Goal: Transaction & Acquisition: Purchase product/service

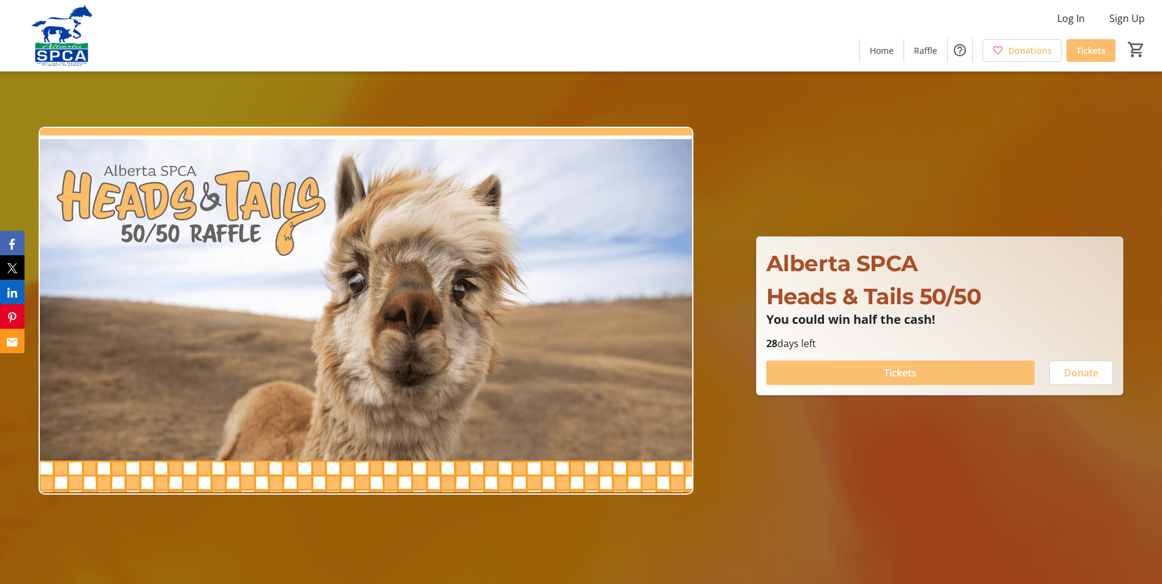
click at [940, 375] on span at bounding box center [900, 372] width 268 height 29
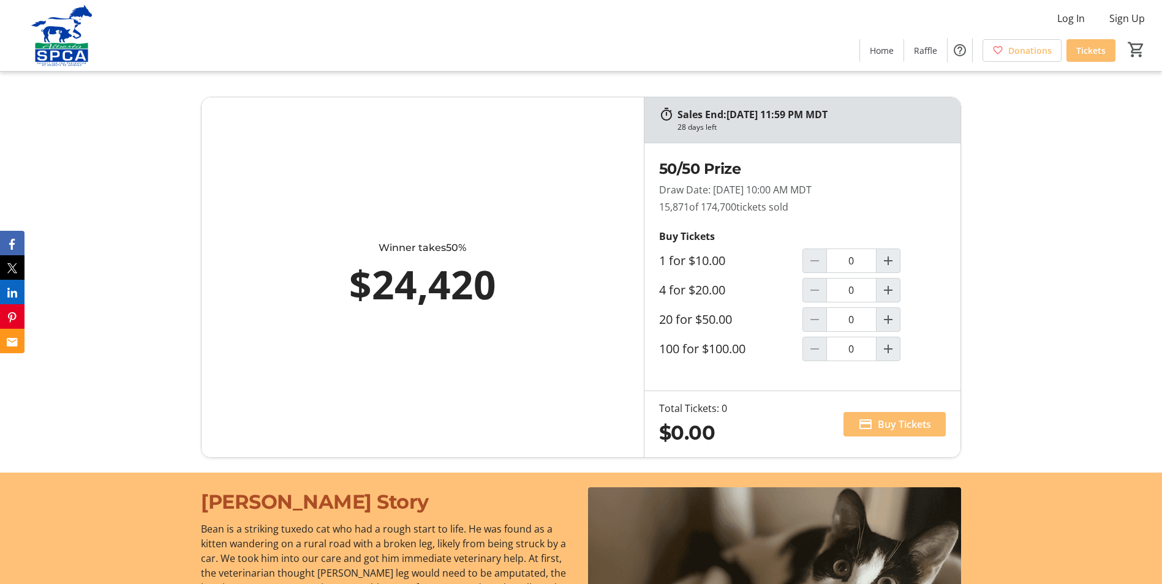
scroll to position [753, 0]
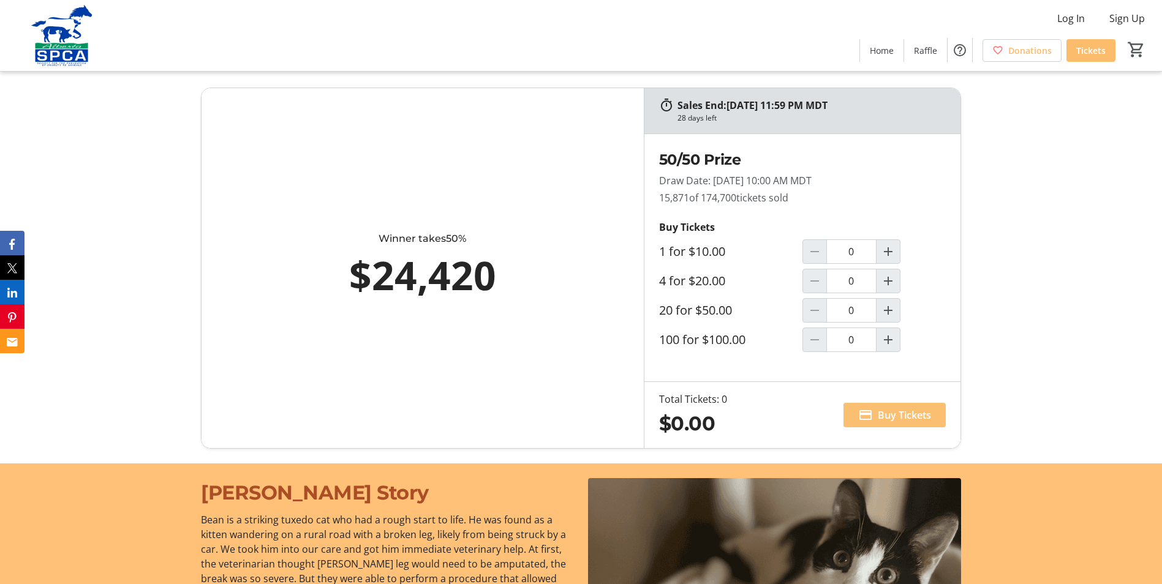
click at [905, 421] on span "Buy Tickets" at bounding box center [904, 415] width 53 height 15
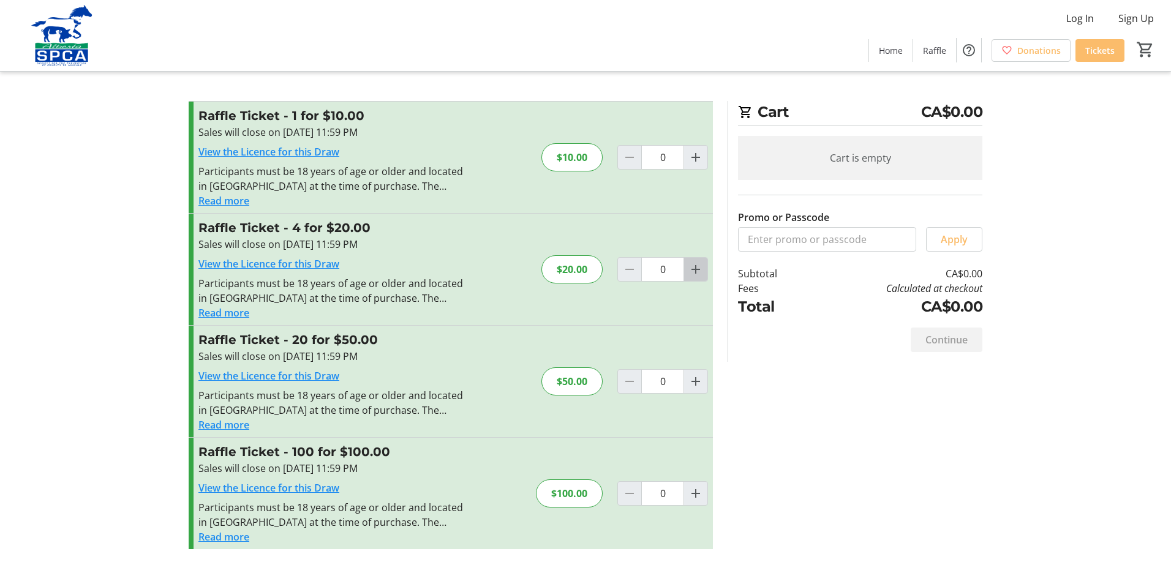
click at [692, 268] on mat-icon "Increment by one" at bounding box center [695, 269] width 15 height 15
type input "1"
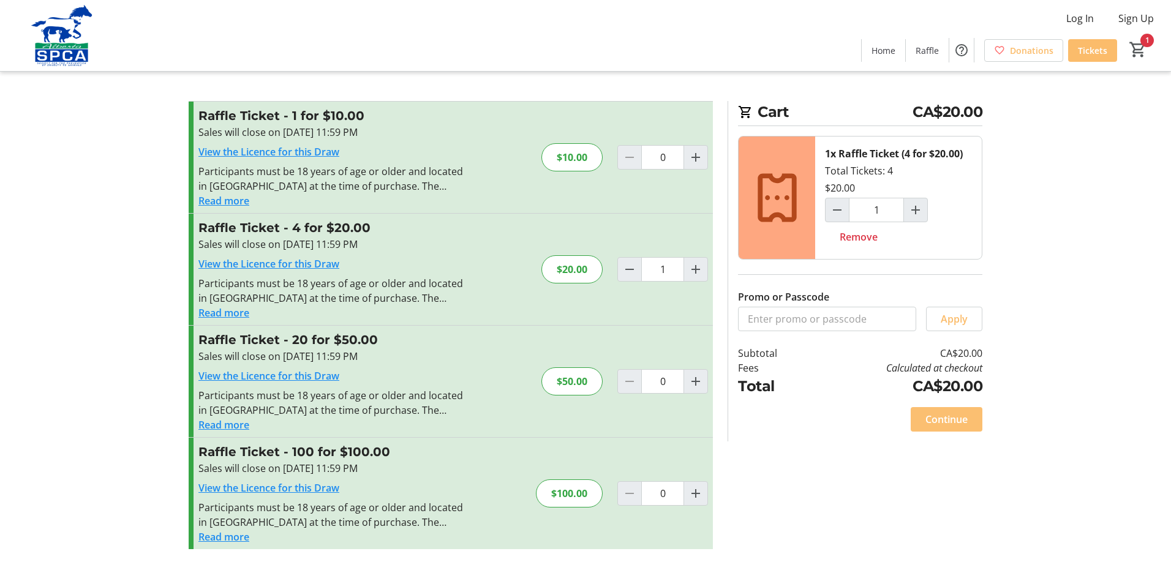
click at [949, 417] on span "Continue" at bounding box center [946, 419] width 42 height 15
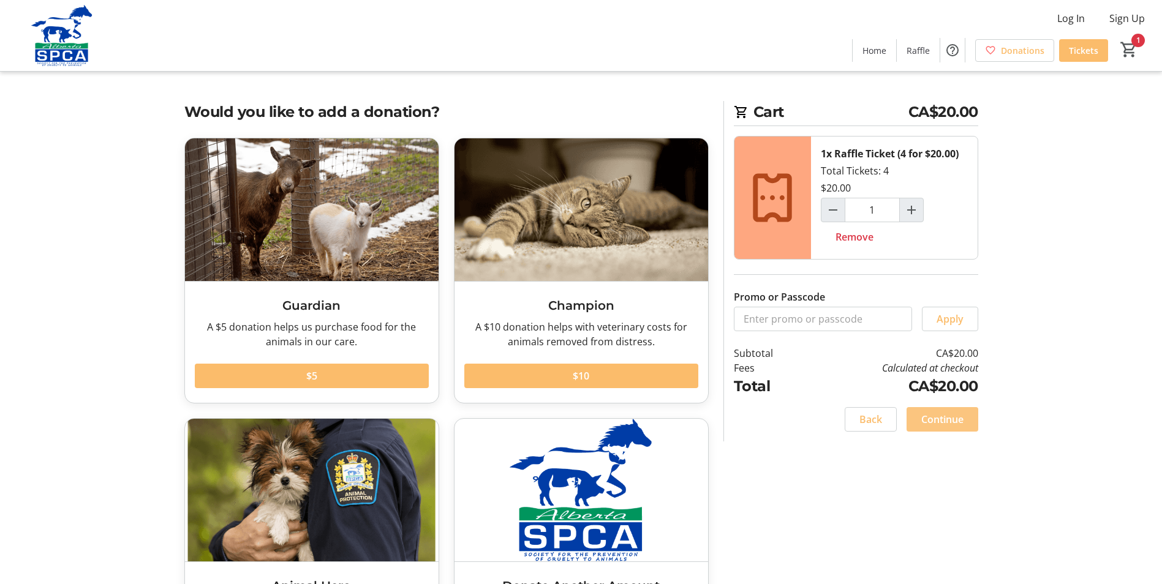
click at [956, 419] on span "Continue" at bounding box center [942, 419] width 42 height 15
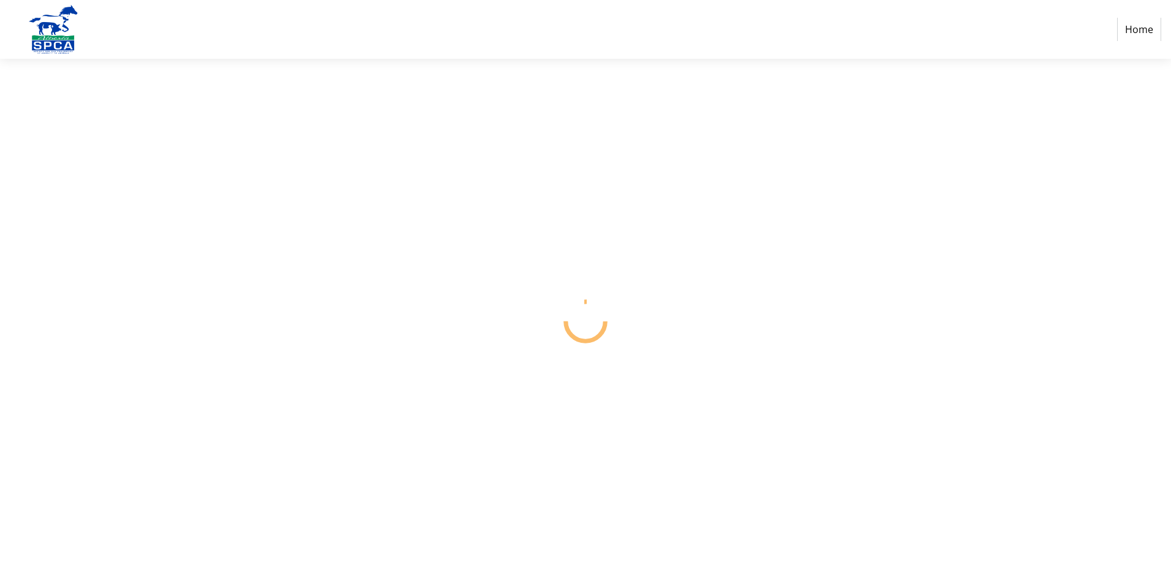
select select "CA"
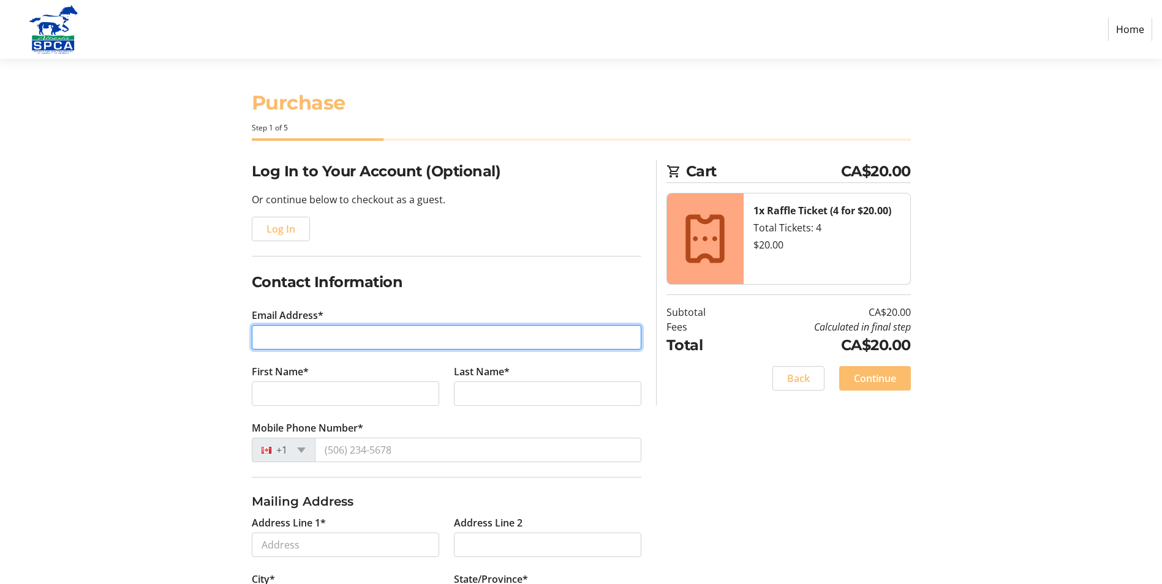
click at [322, 333] on input "Email Address*" at bounding box center [447, 337] width 390 height 25
type input "[EMAIL_ADDRESS][DOMAIN_NAME]"
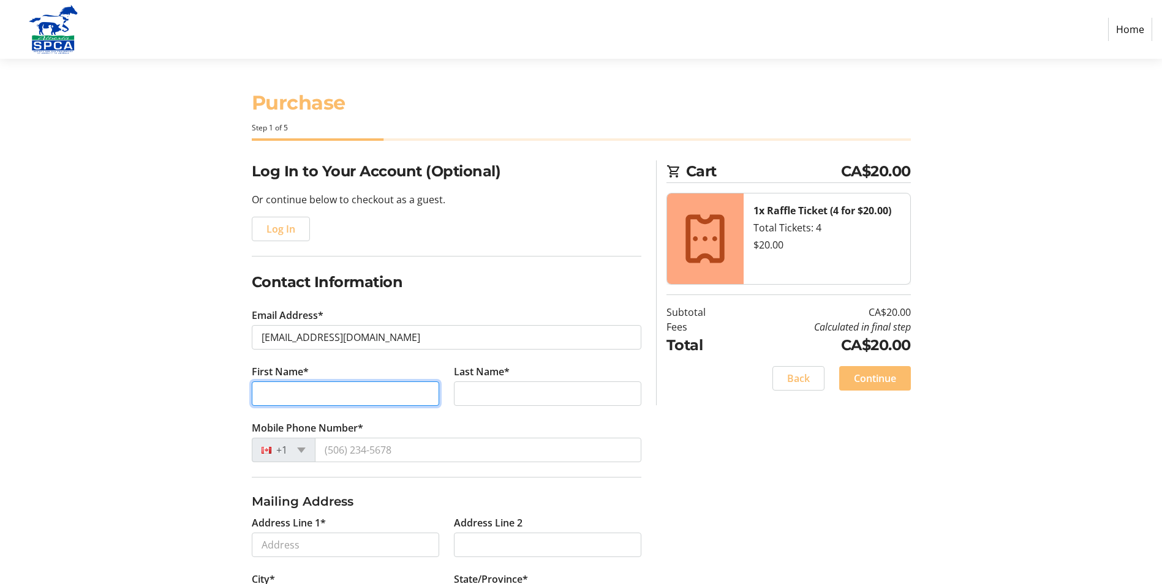
type input "[PERSON_NAME]"
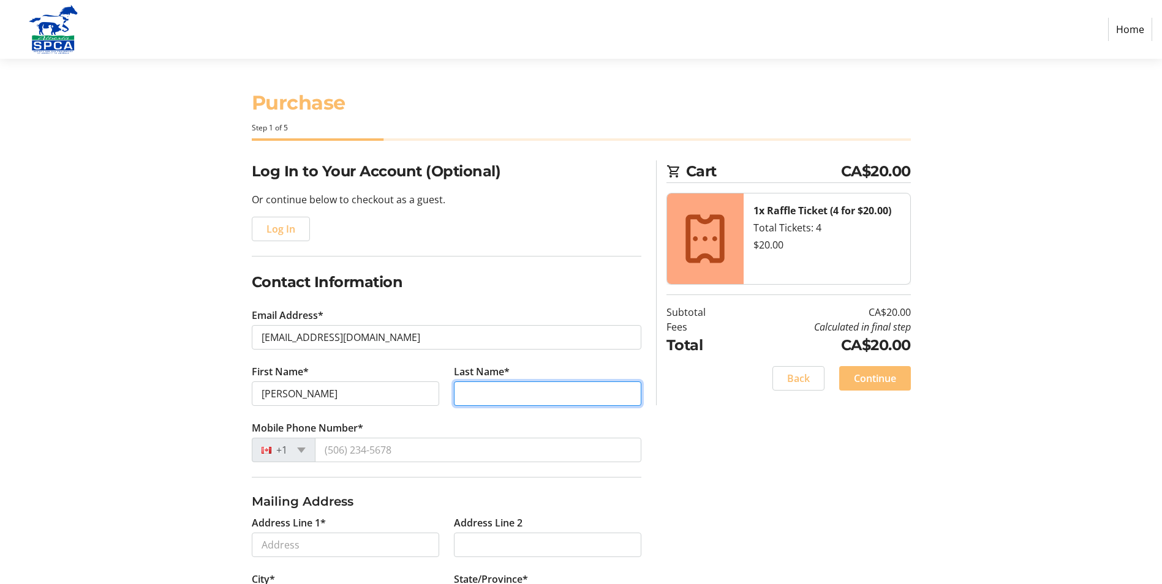
type input "[PERSON_NAME]"
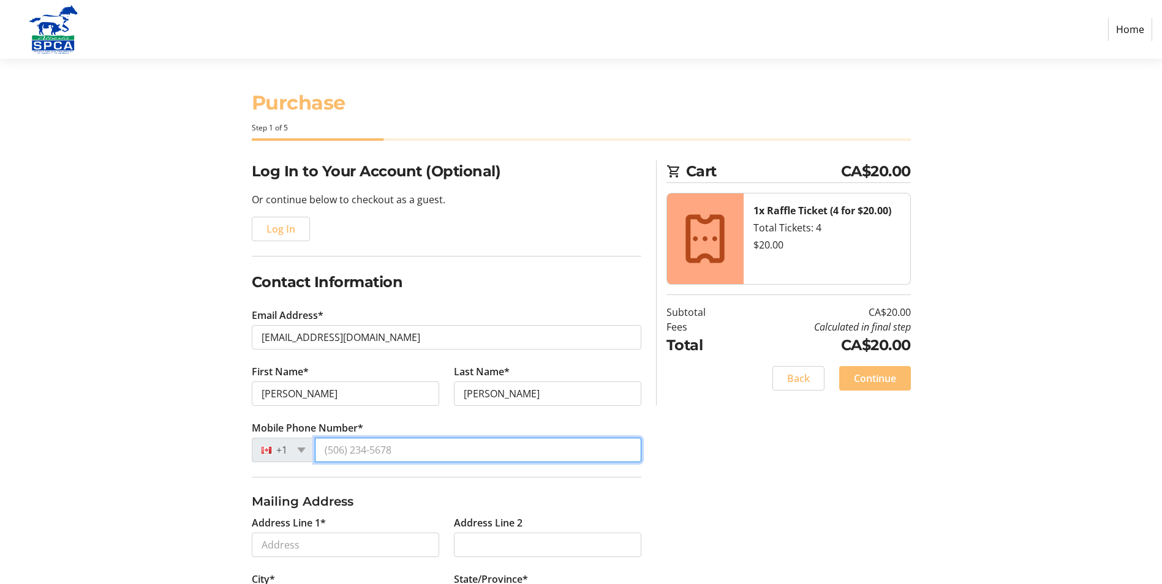
type input "[PHONE_NUMBER]"
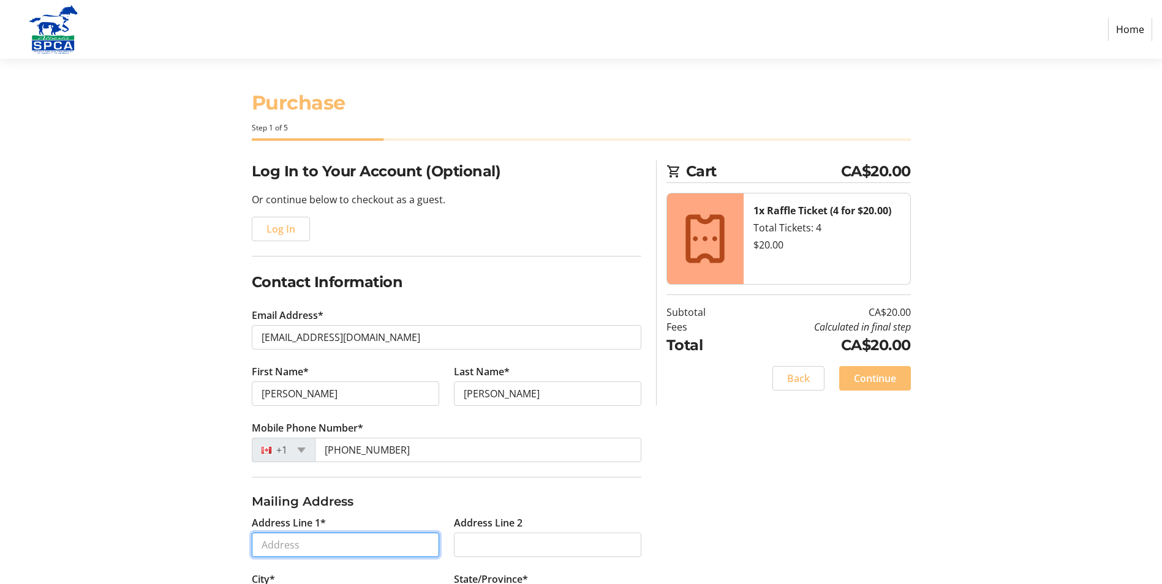
type input "[STREET_ADDRESS]"
type input "[GEOGRAPHIC_DATA]"
select select "AB"
type input "T2W 4Y7"
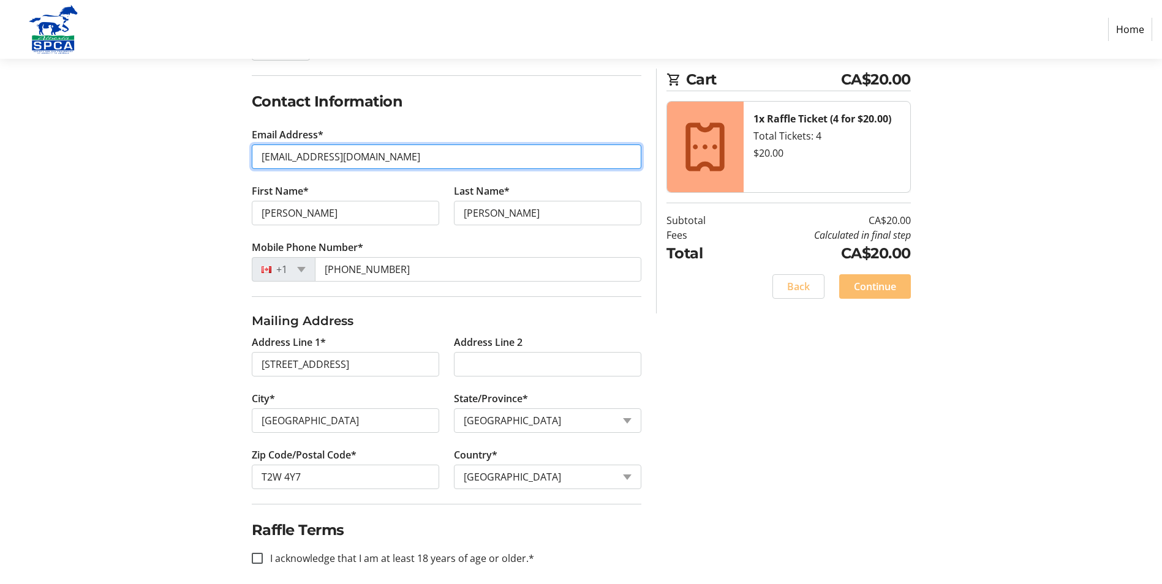
scroll to position [192, 0]
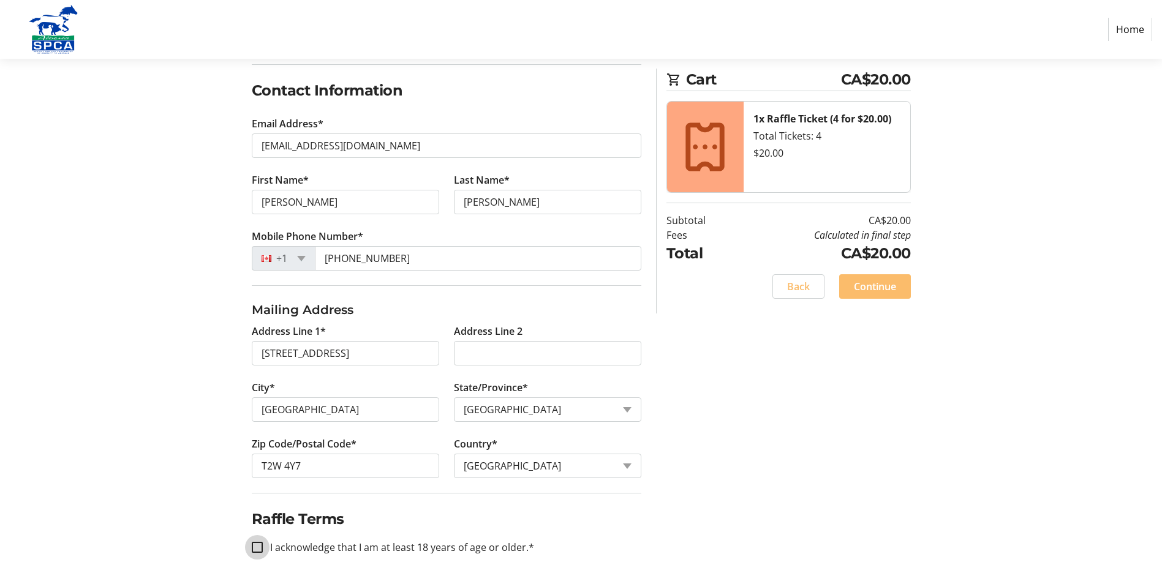
click at [258, 548] on input "I acknowledge that I am at least 18 years of age or older.*" at bounding box center [257, 547] width 11 height 11
checkbox input "true"
click at [878, 285] on span "Continue" at bounding box center [875, 286] width 42 height 15
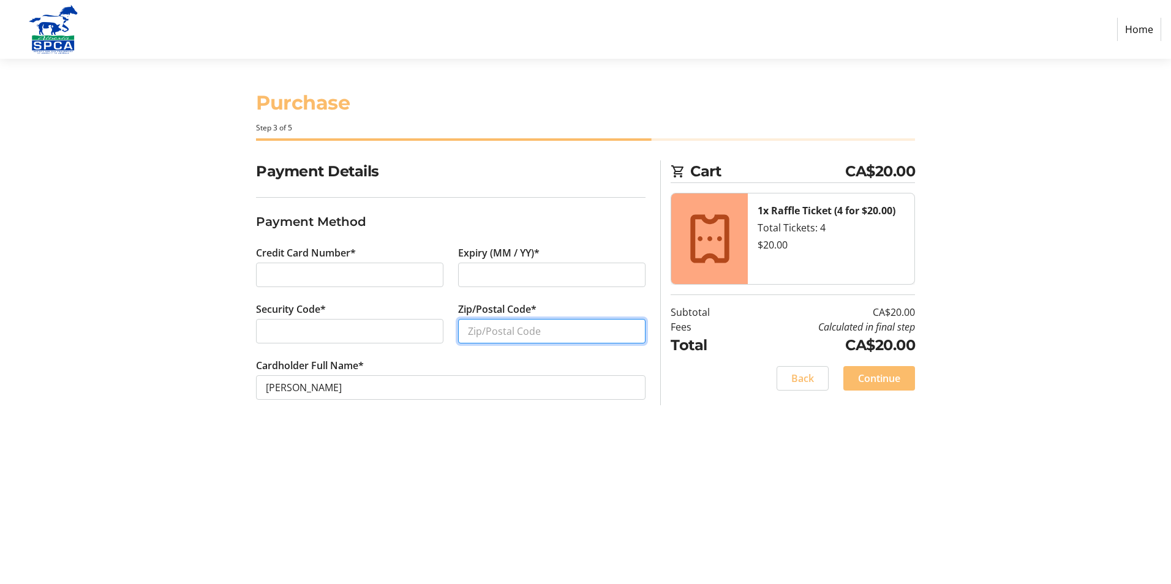
click at [545, 329] on input "Zip/Postal Code*" at bounding box center [551, 331] width 187 height 25
type input "T2W 4Y7"
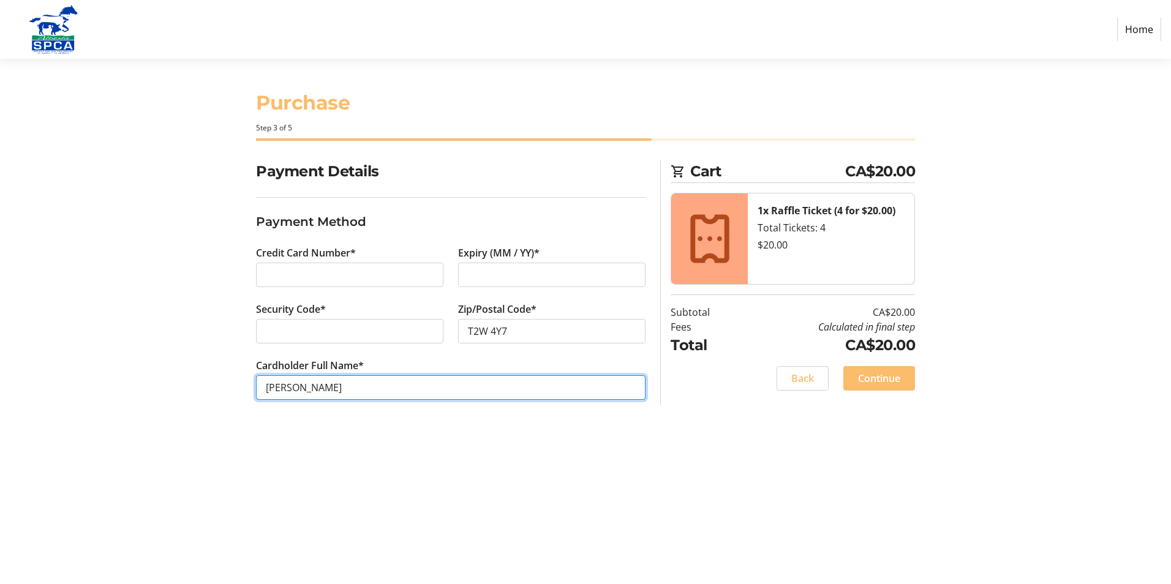
click at [298, 385] on input "[PERSON_NAME]" at bounding box center [451, 387] width 390 height 25
type input "[PERSON_NAME]"
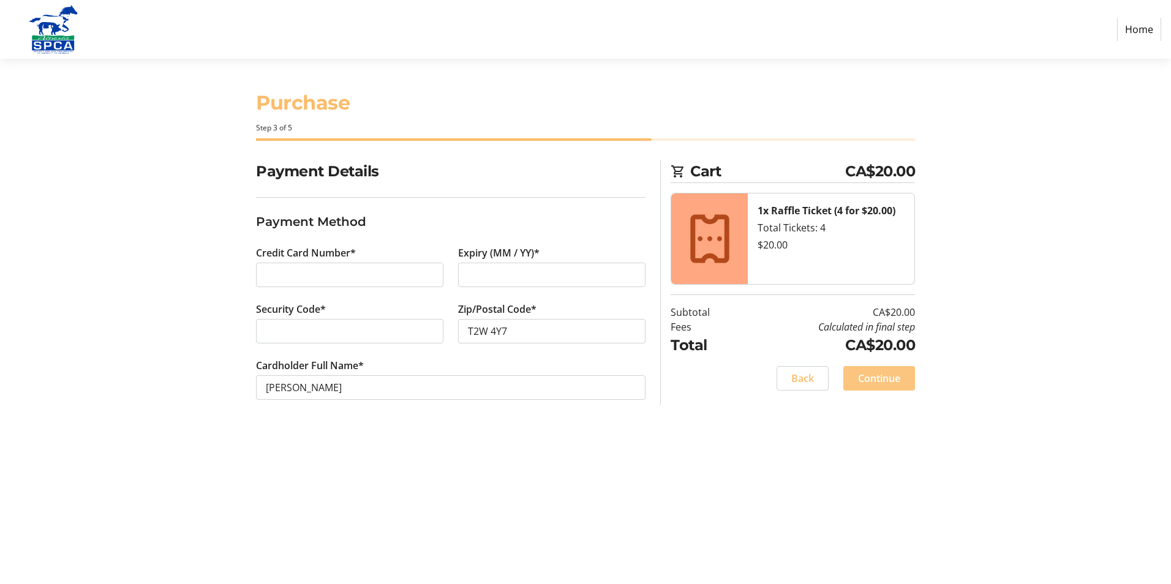
click at [889, 376] on span "Continue" at bounding box center [879, 378] width 42 height 15
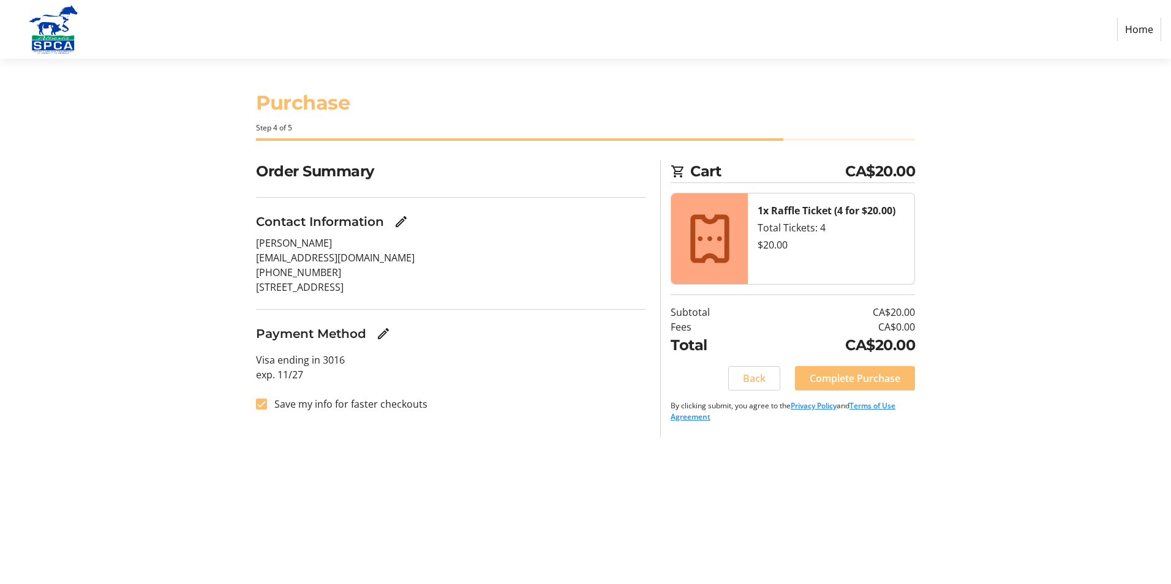
click at [267, 402] on div at bounding box center [261, 404] width 29 height 29
checkbox input "false"
click at [854, 380] on span "Complete Purchase" at bounding box center [855, 378] width 91 height 15
